Goal: Information Seeking & Learning: Learn about a topic

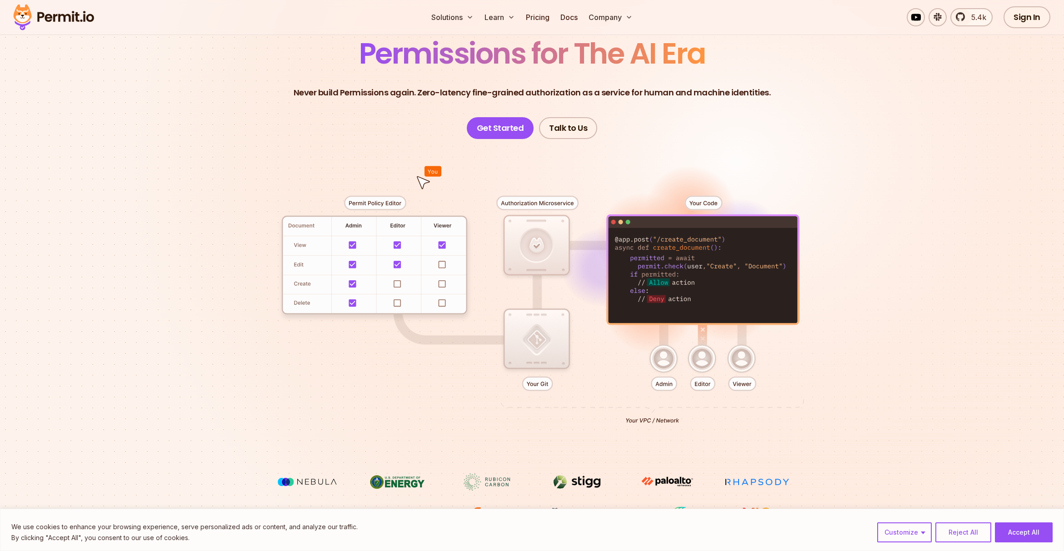
scroll to position [70, 0]
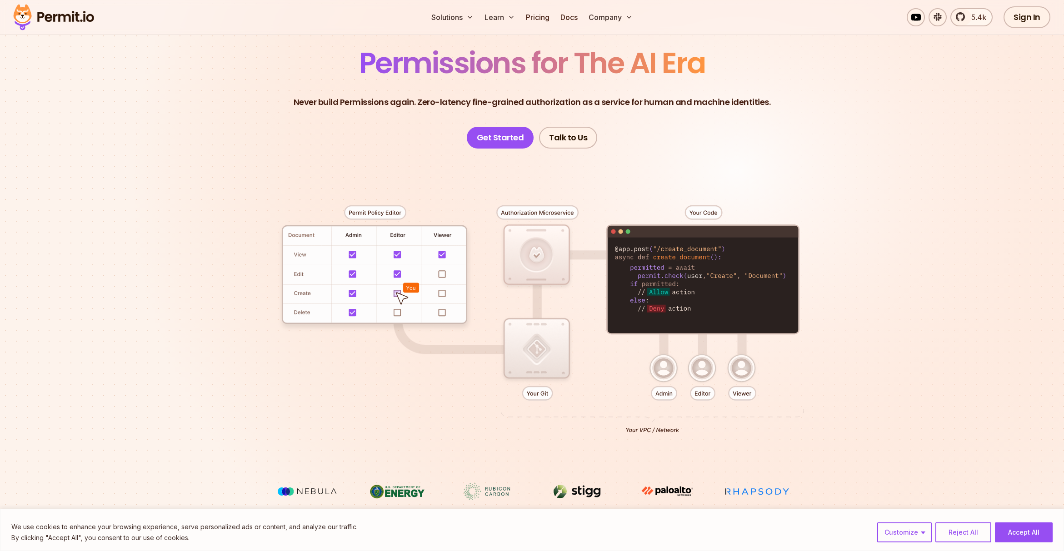
click at [676, 490] on img at bounding box center [667, 491] width 68 height 16
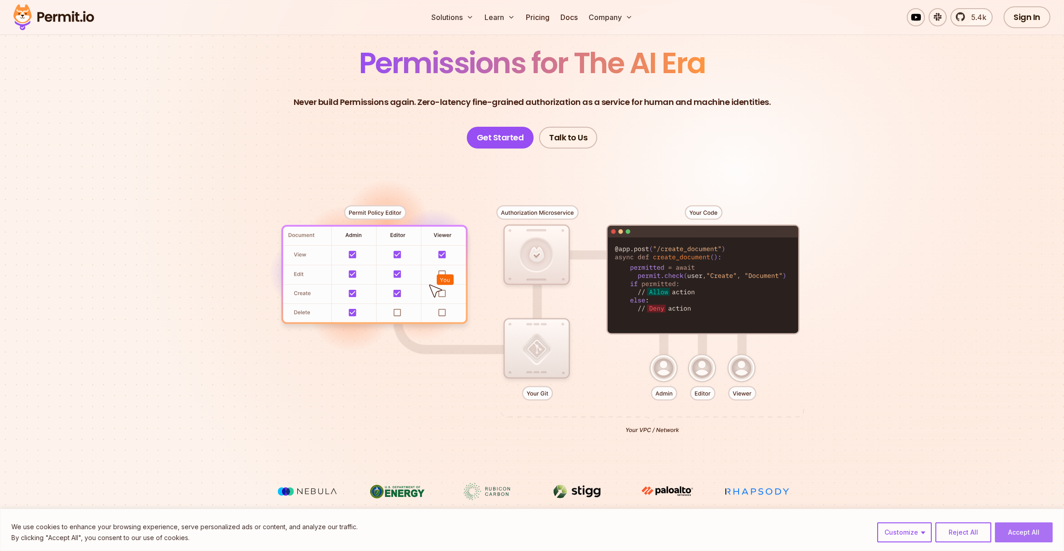
click at [1025, 534] on button "Accept All" at bounding box center [1024, 533] width 58 height 20
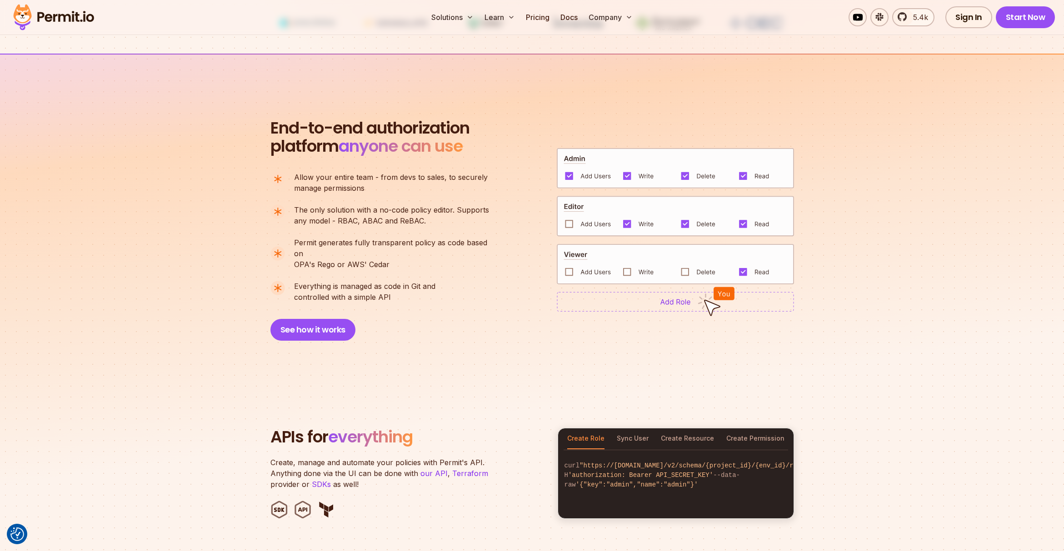
scroll to position [597, 0]
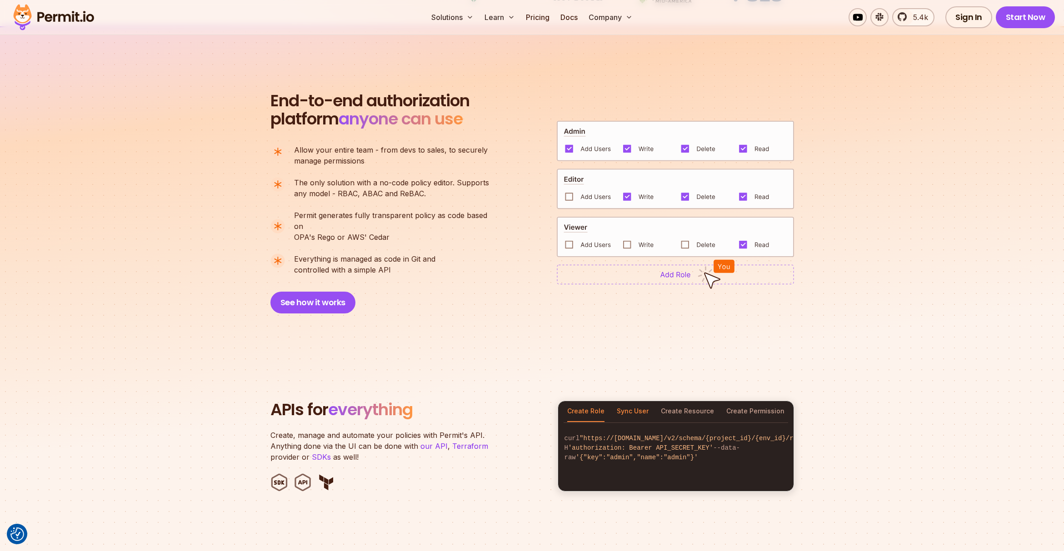
click at [631, 401] on button "Sync User" at bounding box center [633, 411] width 32 height 21
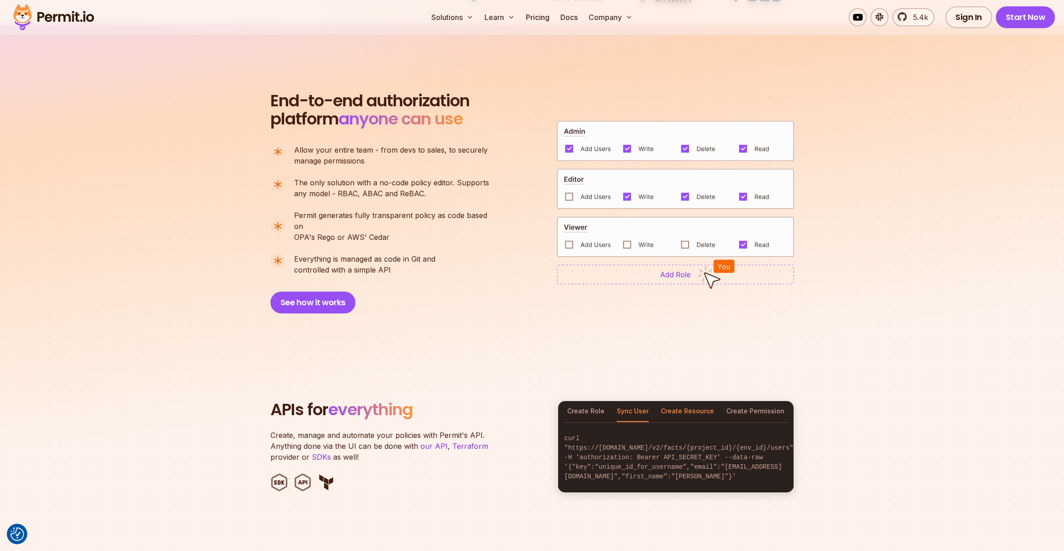
click at [701, 402] on button "Create Resource" at bounding box center [687, 411] width 53 height 21
click at [756, 401] on button "Create Permission" at bounding box center [755, 411] width 58 height 21
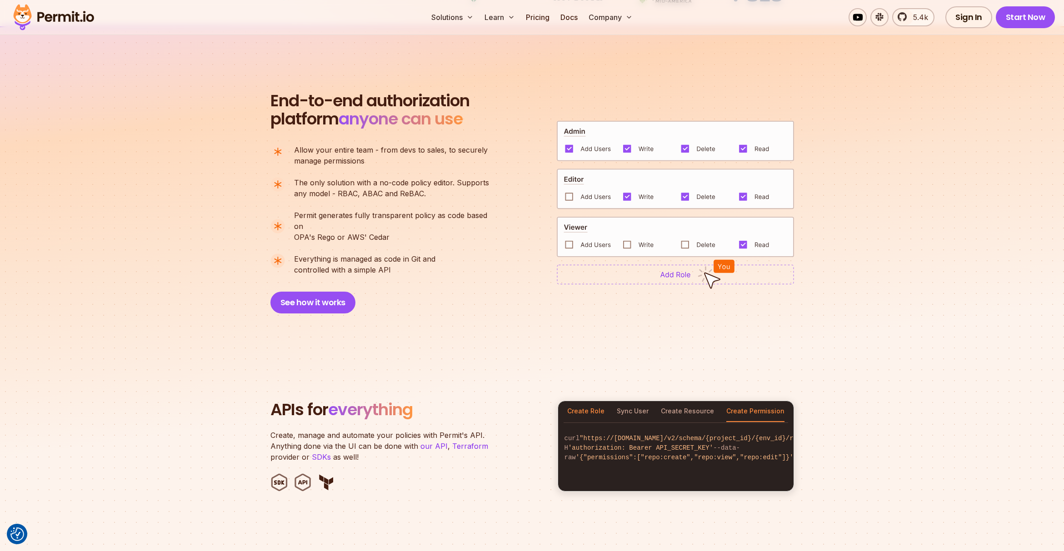
click at [597, 404] on button "Create Role" at bounding box center [585, 411] width 37 height 21
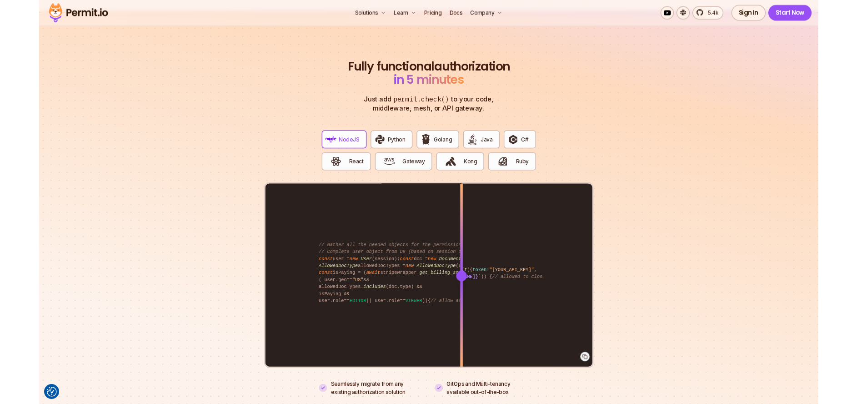
scroll to position [1671, 0]
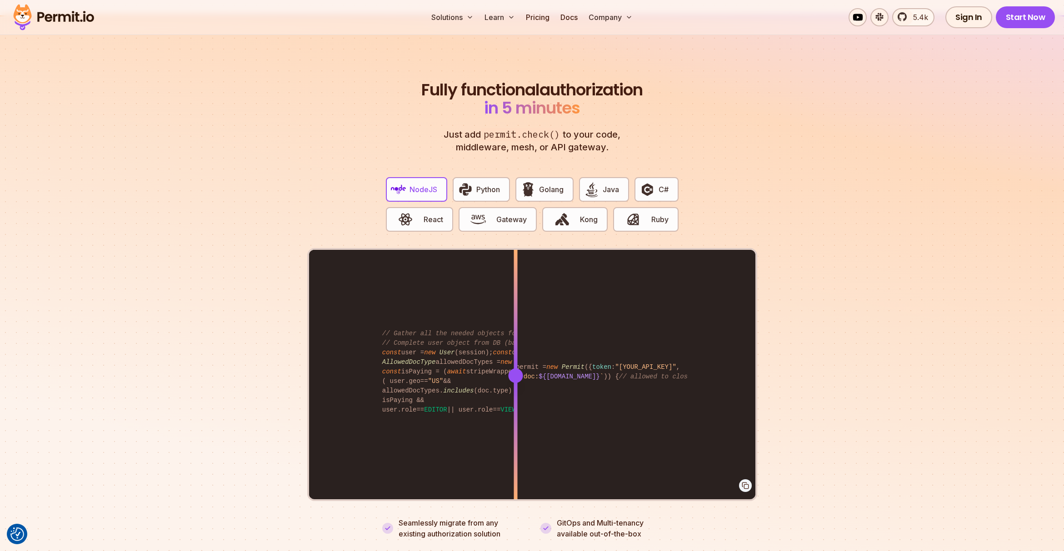
drag, startPoint x: 576, startPoint y: 365, endPoint x: 513, endPoint y: 362, distance: 63.2
click at [513, 369] on div at bounding box center [515, 376] width 15 height 15
click at [823, 341] on section "Fully functional authorization in 5 minutes Just add permit.check() to your cod…" at bounding box center [532, 299] width 1064 height 568
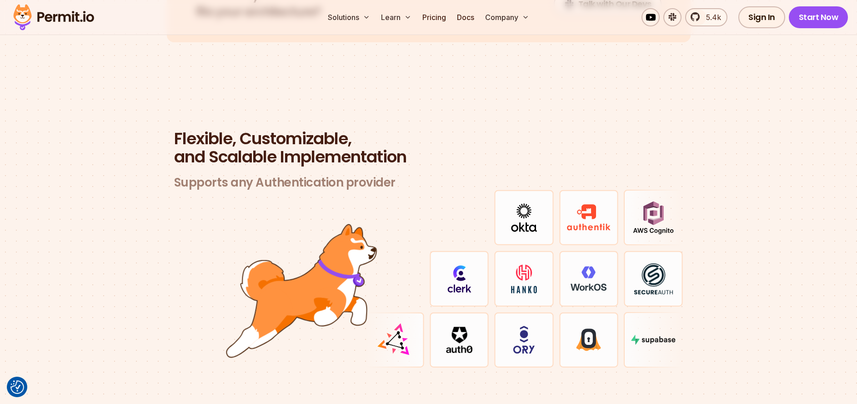
scroll to position [2600, 0]
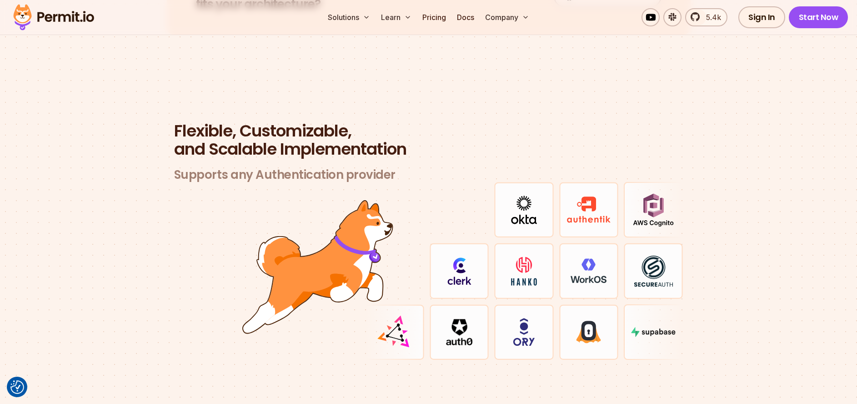
click at [469, 319] on img at bounding box center [459, 332] width 26 height 26
click at [454, 319] on img at bounding box center [459, 332] width 26 height 26
click at [457, 319] on img at bounding box center [459, 332] width 26 height 26
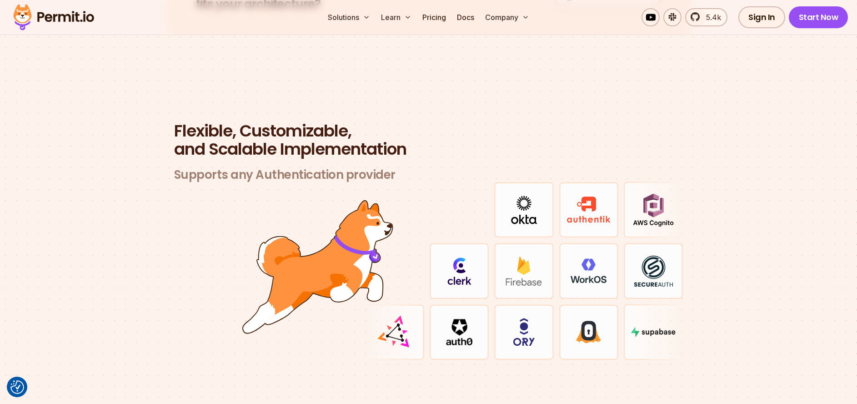
click at [457, 319] on img at bounding box center [459, 332] width 26 height 26
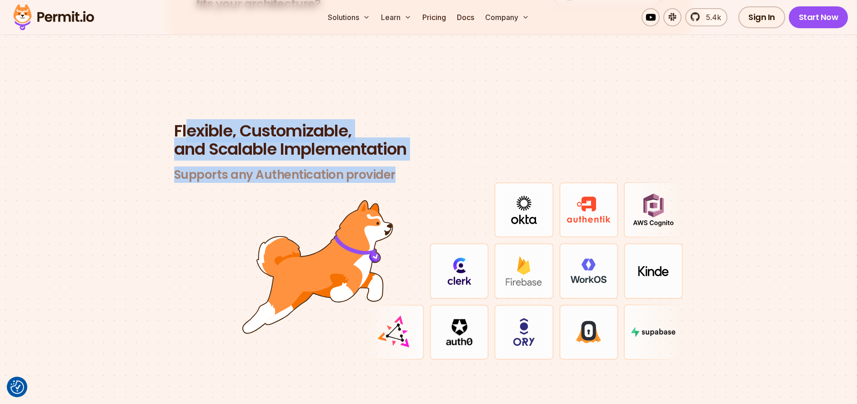
drag, startPoint x: 258, startPoint y: 130, endPoint x: 421, endPoint y: 190, distance: 174.2
click at [421, 190] on div "Flexible, Customizable, and Scalable Implementation Supports any Authentication…" at bounding box center [429, 241] width 524 height 238
click at [421, 190] on div at bounding box center [394, 209] width 59 height 55
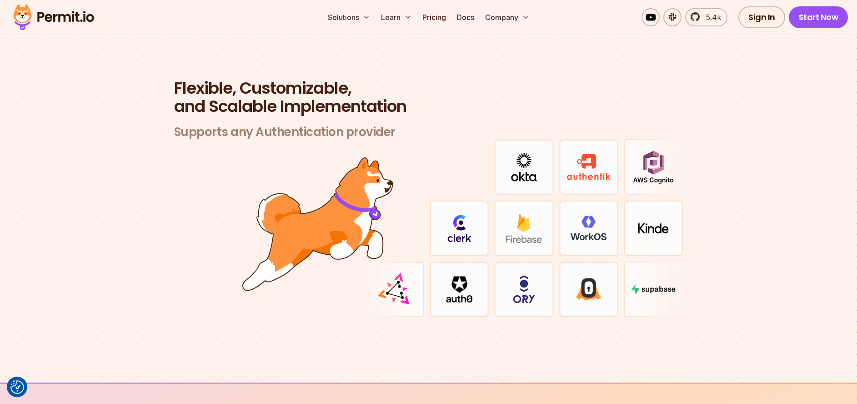
scroll to position [2668, 0]
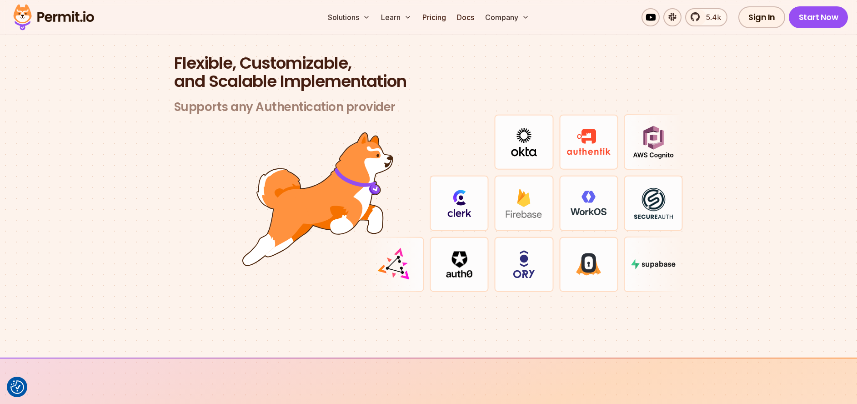
click at [695, 264] on section "Flexible, Customizable, and Scalable Implementation Supports any Authentication…" at bounding box center [428, 183] width 857 height 347
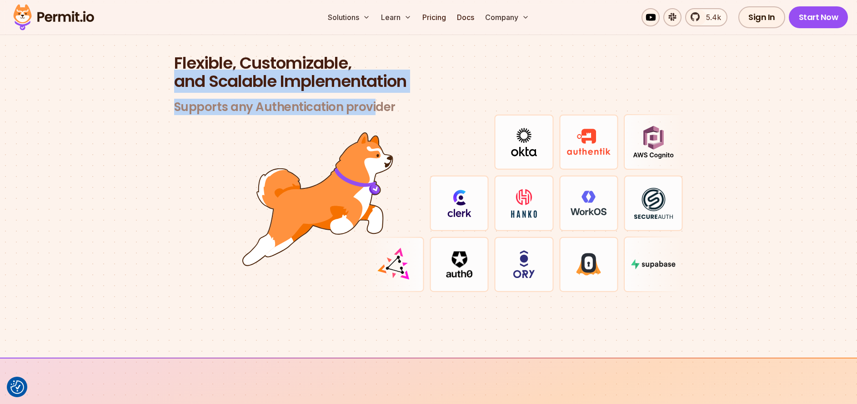
drag, startPoint x: 371, startPoint y: 93, endPoint x: 165, endPoint y: 70, distance: 207.7
click at [165, 70] on section "Flexible, Customizable, and Scalable Implementation Supports any Authentication…" at bounding box center [428, 183] width 857 height 347
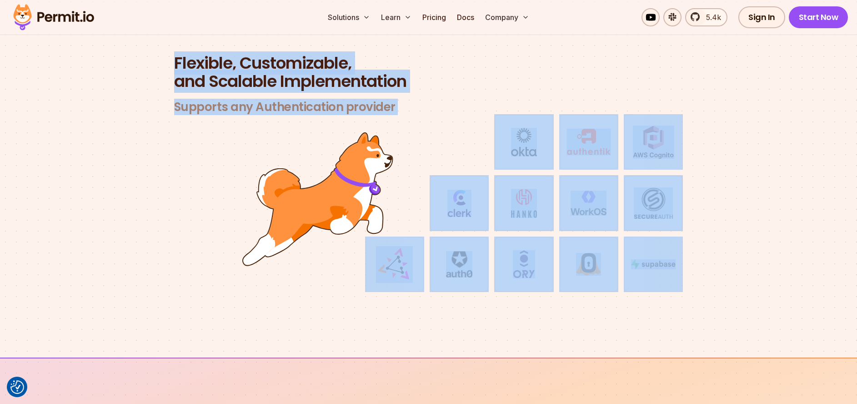
drag, startPoint x: 392, startPoint y: 104, endPoint x: 764, endPoint y: 265, distance: 405.2
click at [764, 265] on section "Flexible, Customizable, and Scalable Implementation Supports any Authentication…" at bounding box center [428, 183] width 857 height 347
drag, startPoint x: 774, startPoint y: 281, endPoint x: 335, endPoint y: 122, distance: 466.4
click at [149, 46] on section "Flexible, Customizable, and Scalable Implementation Supports any Authentication…" at bounding box center [428, 183] width 857 height 347
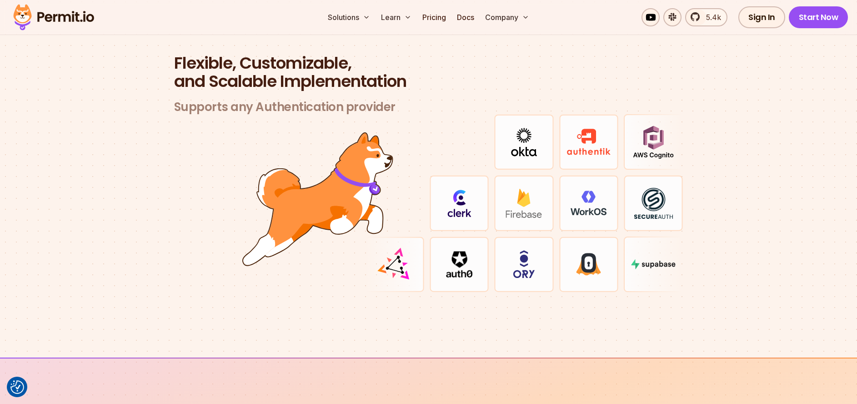
drag, startPoint x: 713, startPoint y: 256, endPoint x: 742, endPoint y: 265, distance: 30.9
click at [740, 264] on section "Flexible, Customizable, and Scalable Implementation Supports any Authentication…" at bounding box center [428, 183] width 857 height 347
click at [766, 151] on section "Flexible, Customizable, and Scalable Implementation Supports any Authentication…" at bounding box center [428, 183] width 857 height 347
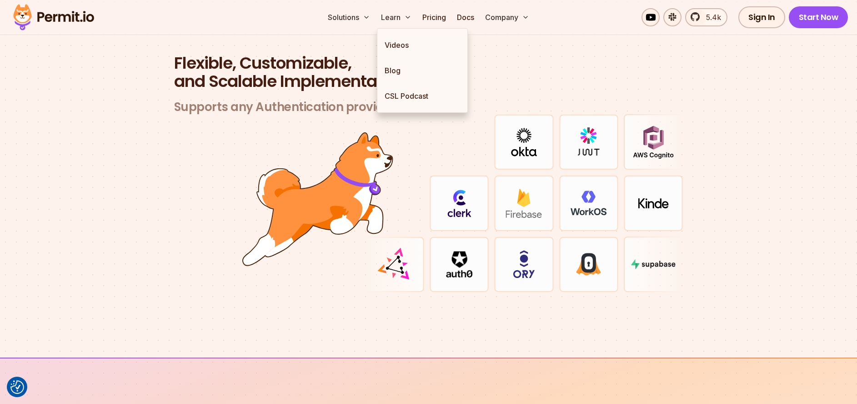
click at [678, 114] on div at bounding box center [653, 141] width 59 height 55
